Goal: Task Accomplishment & Management: Use online tool/utility

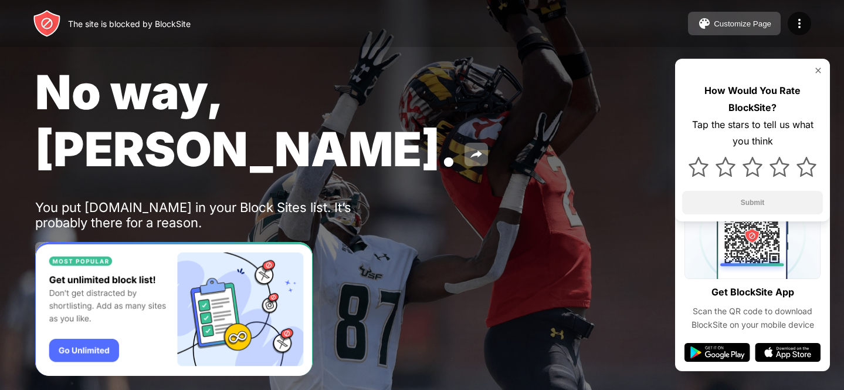
click at [727, 19] on div "Customize Page" at bounding box center [742, 23] width 57 height 9
